Goal: Navigation & Orientation: Find specific page/section

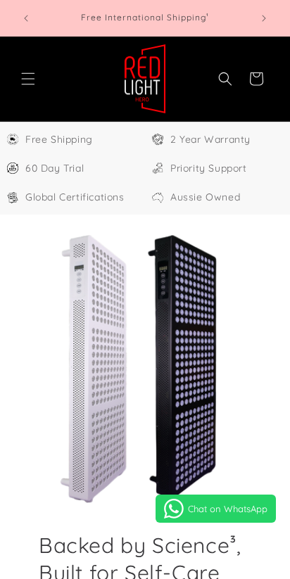
select select "**"
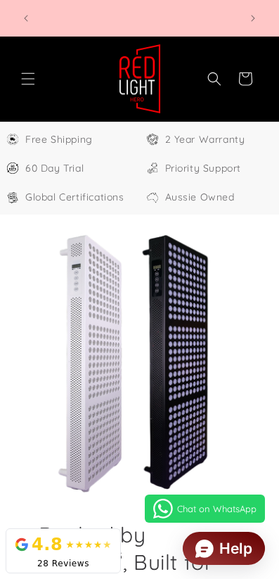
scroll to position [0, 830]
